Goal: Task Accomplishment & Management: Manage account settings

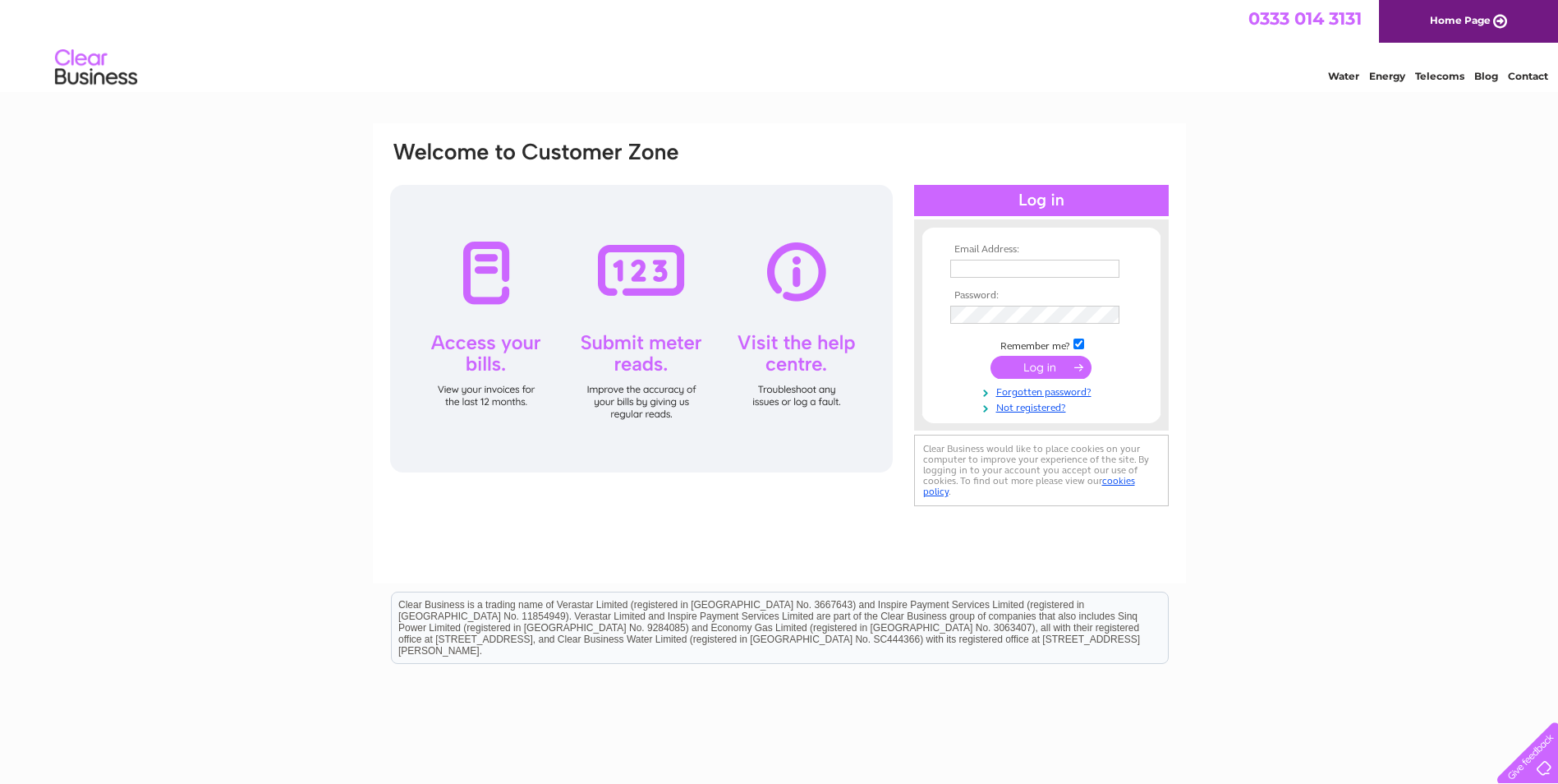
type input "[EMAIL_ADDRESS][DOMAIN_NAME]"
click at [1019, 365] on input "submit" at bounding box center [1041, 366] width 101 height 23
click at [1043, 364] on input "submit" at bounding box center [1041, 366] width 101 height 23
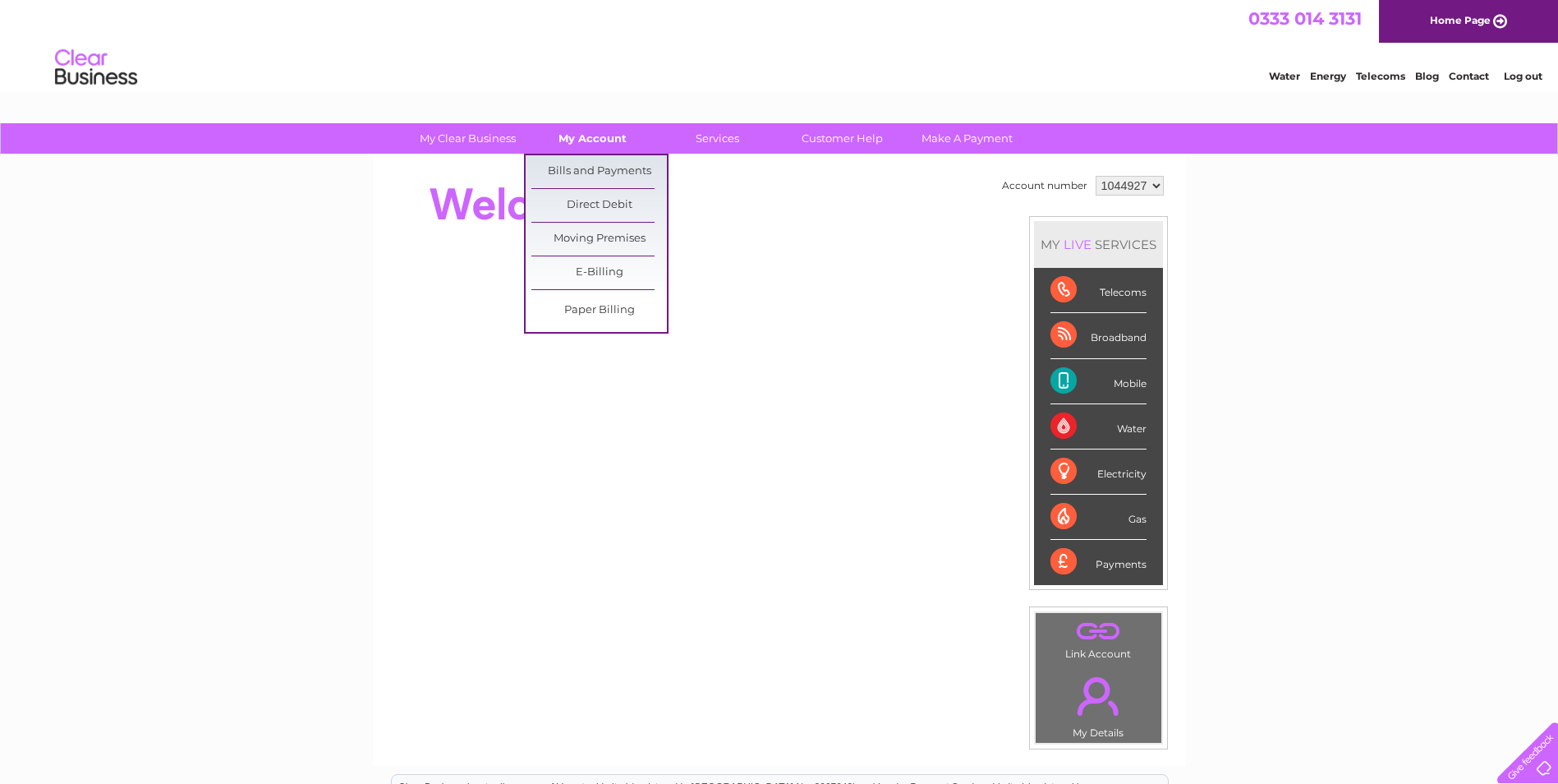
click at [599, 136] on link "My Account" at bounding box center [593, 138] width 136 height 30
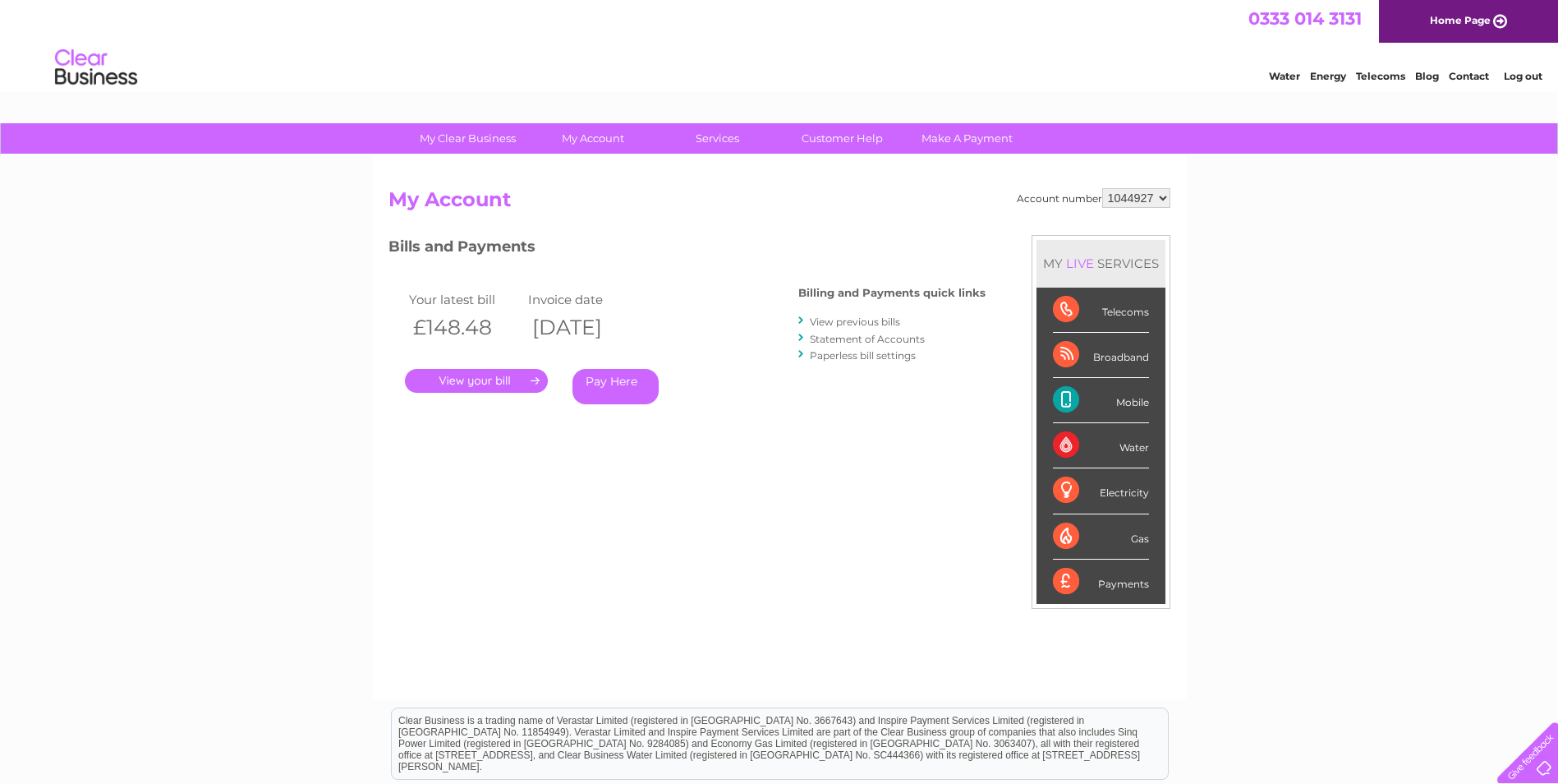
click at [499, 379] on link "." at bounding box center [476, 381] width 143 height 24
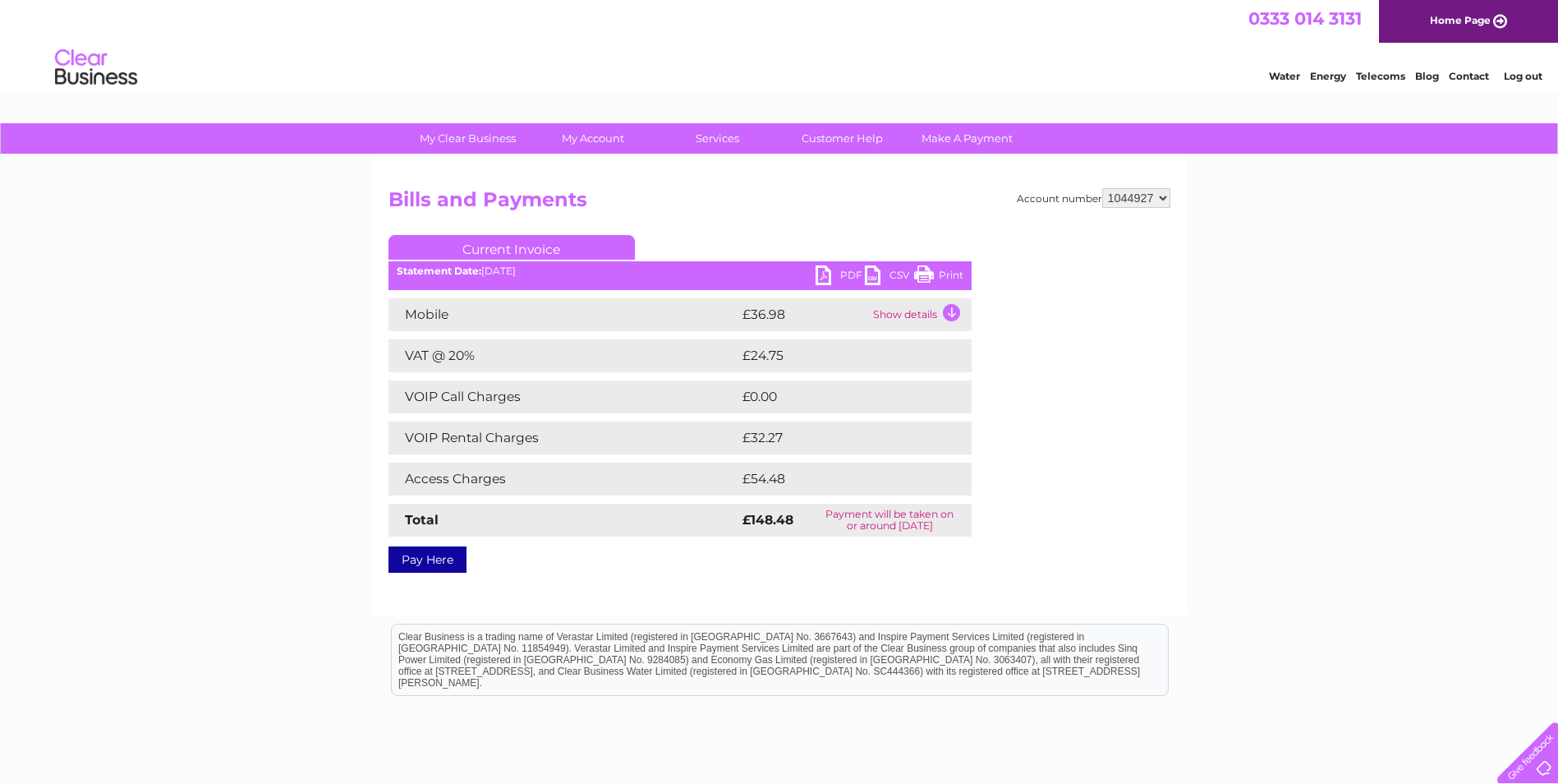
click at [824, 271] on link "PDF" at bounding box center [841, 278] width 49 height 24
drag, startPoint x: 927, startPoint y: 271, endPoint x: 126, endPoint y: 73, distance: 825.1
click at [927, 271] on link "Print" at bounding box center [939, 278] width 49 height 24
